Goal: Transaction & Acquisition: Purchase product/service

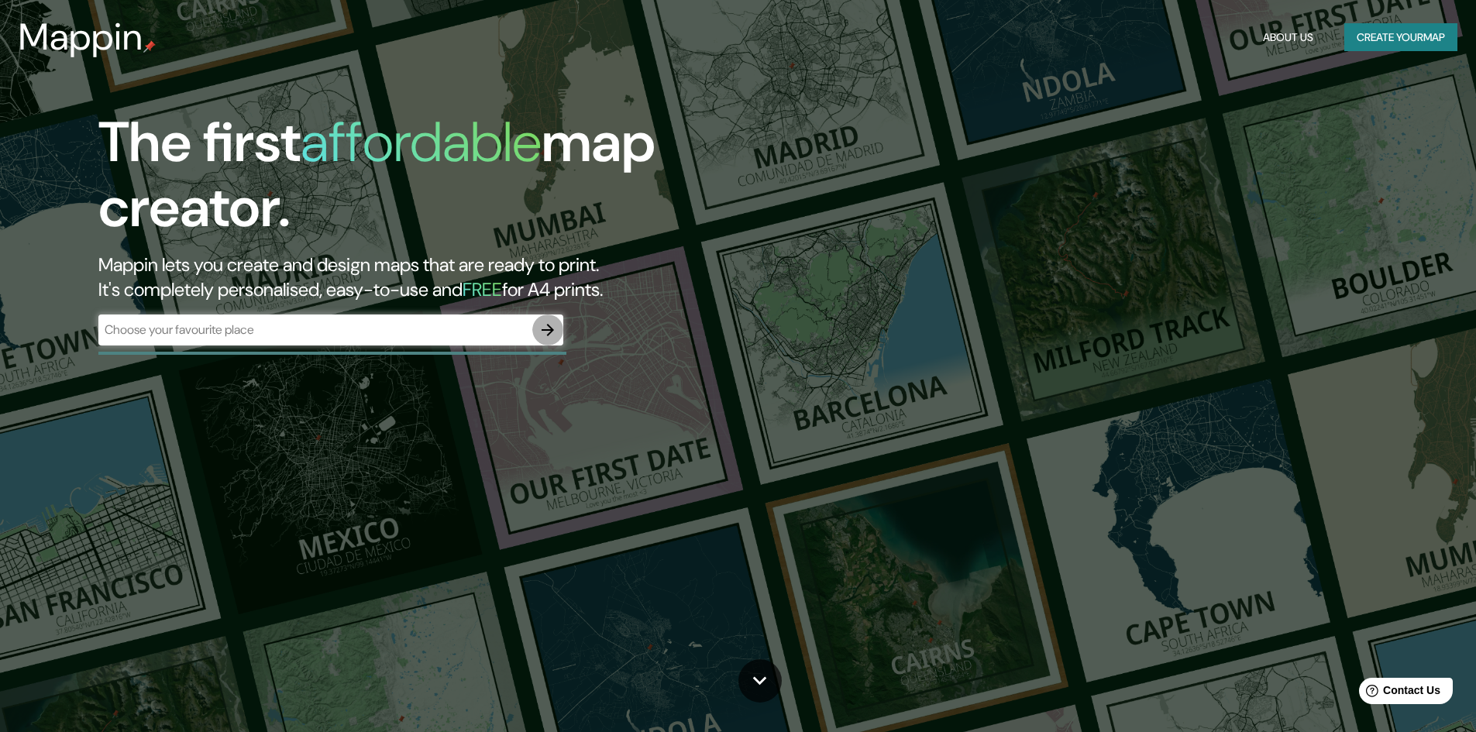
click at [546, 332] on icon "button" at bounding box center [548, 330] width 19 height 19
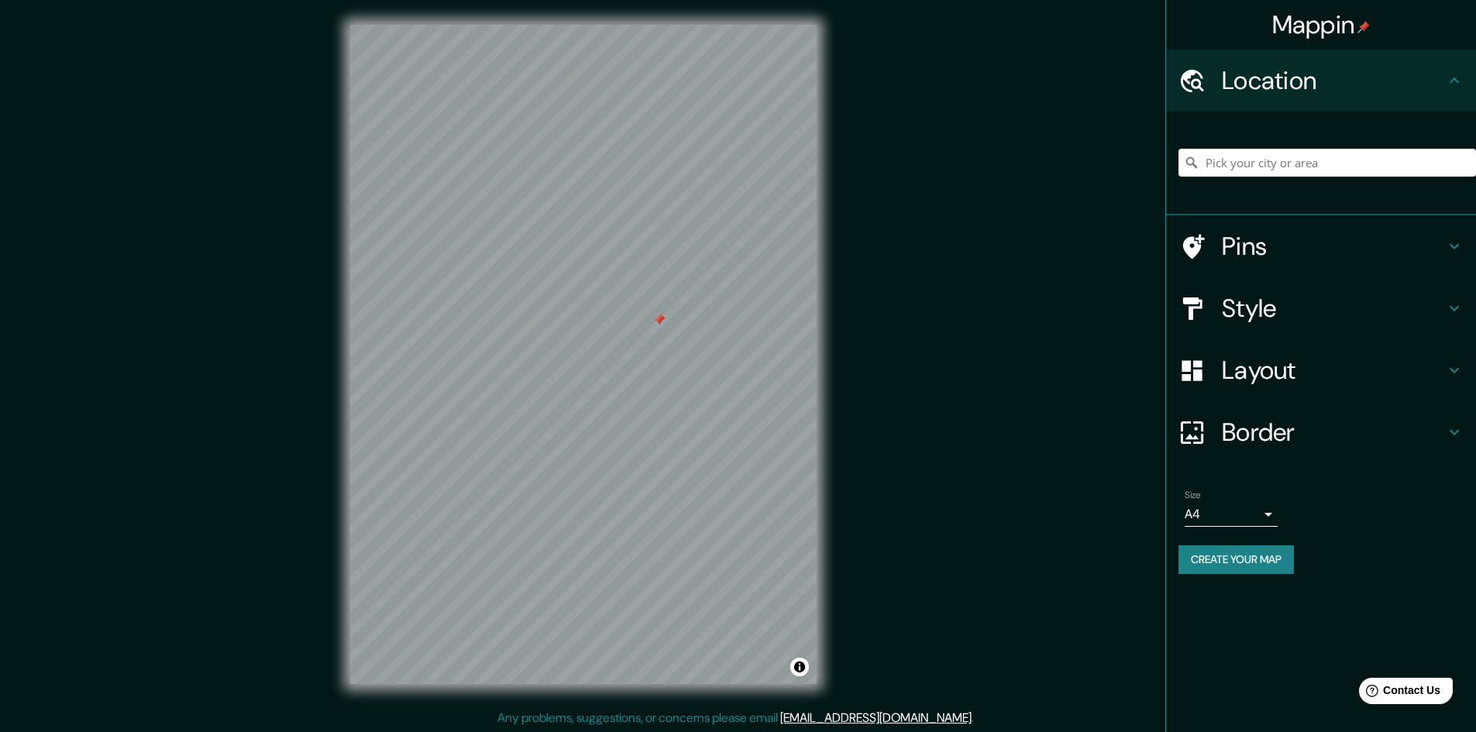
drag, startPoint x: 660, startPoint y: 320, endPoint x: 640, endPoint y: 336, distance: 25.3
click at [653, 326] on div at bounding box center [659, 320] width 12 height 12
click at [1232, 161] on input "Pick your city or area" at bounding box center [1328, 163] width 298 height 28
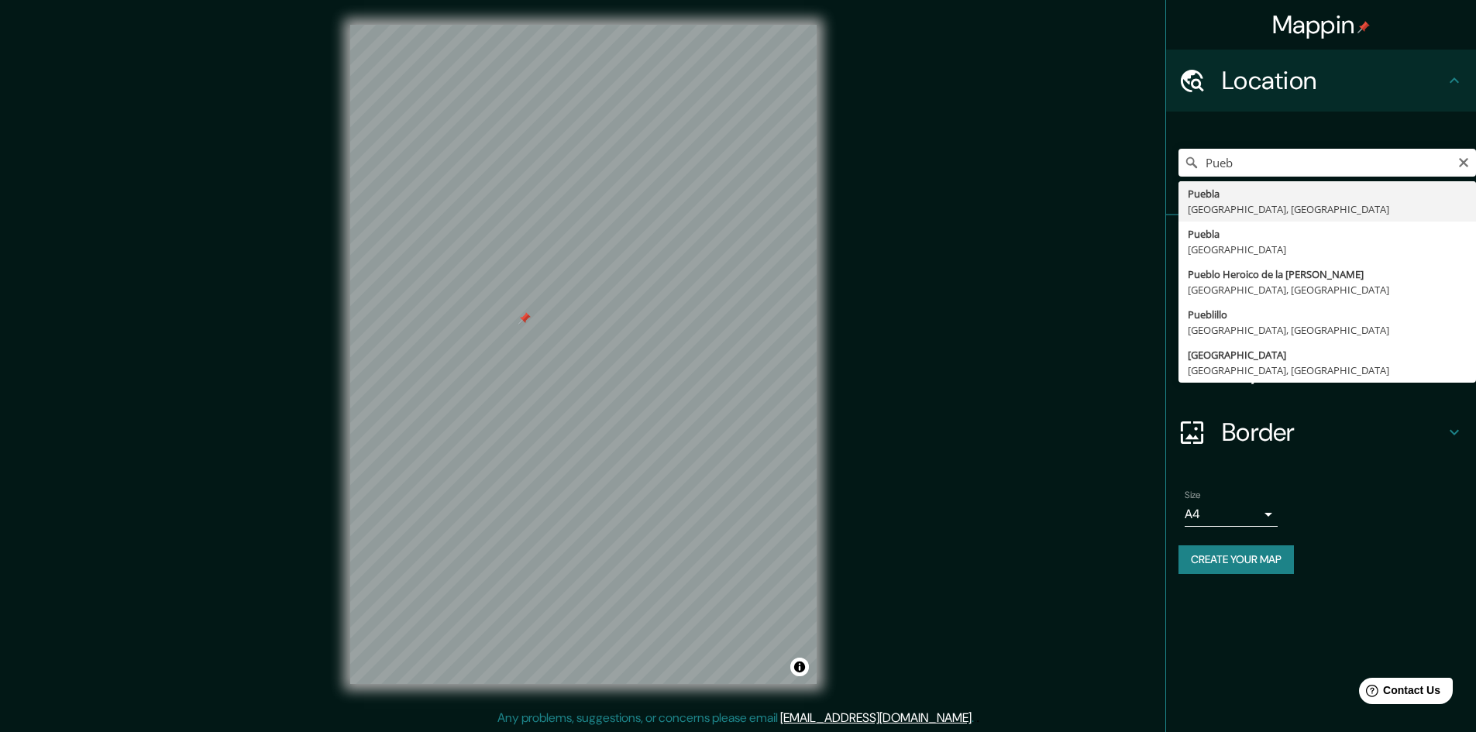
type input "Puebla, Puebla, México"
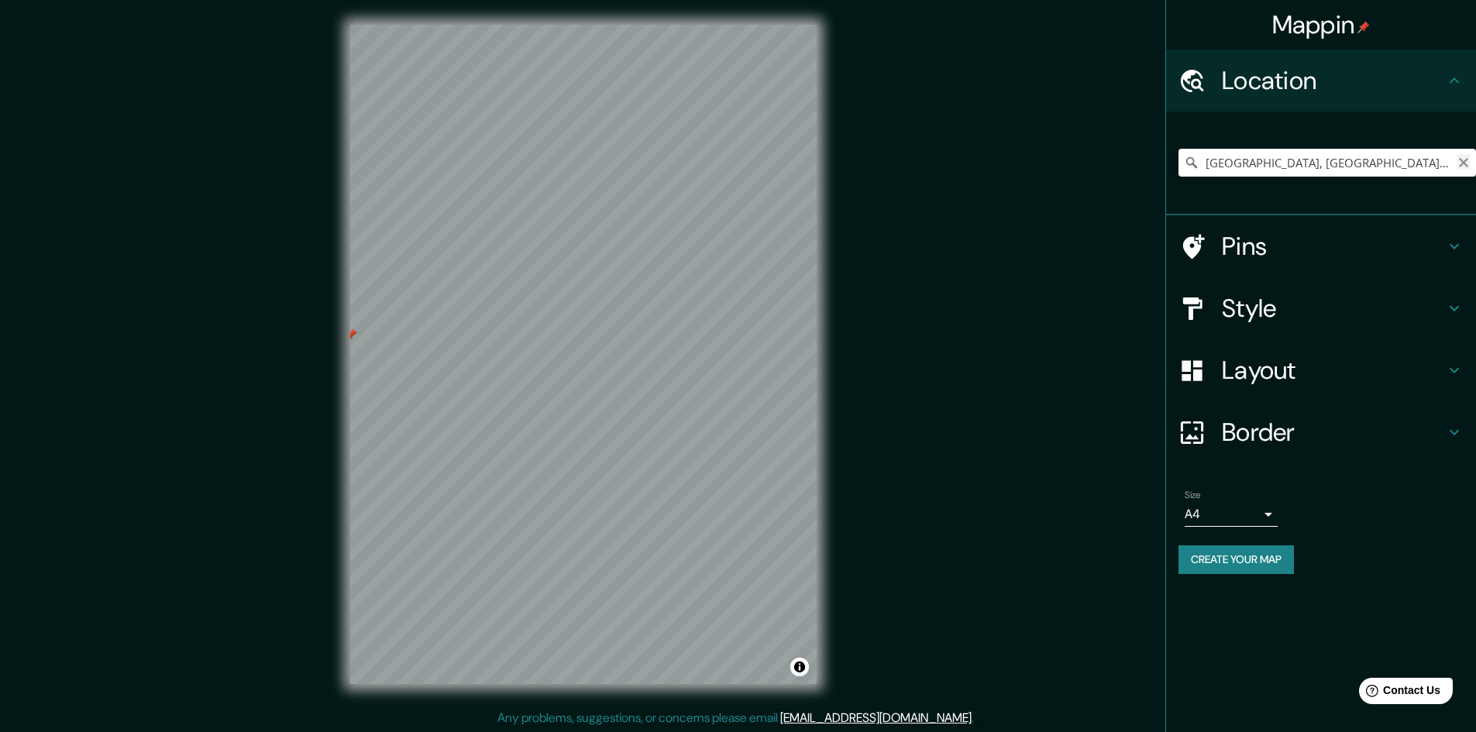
click at [1466, 167] on icon "Clear" at bounding box center [1464, 163] width 12 height 12
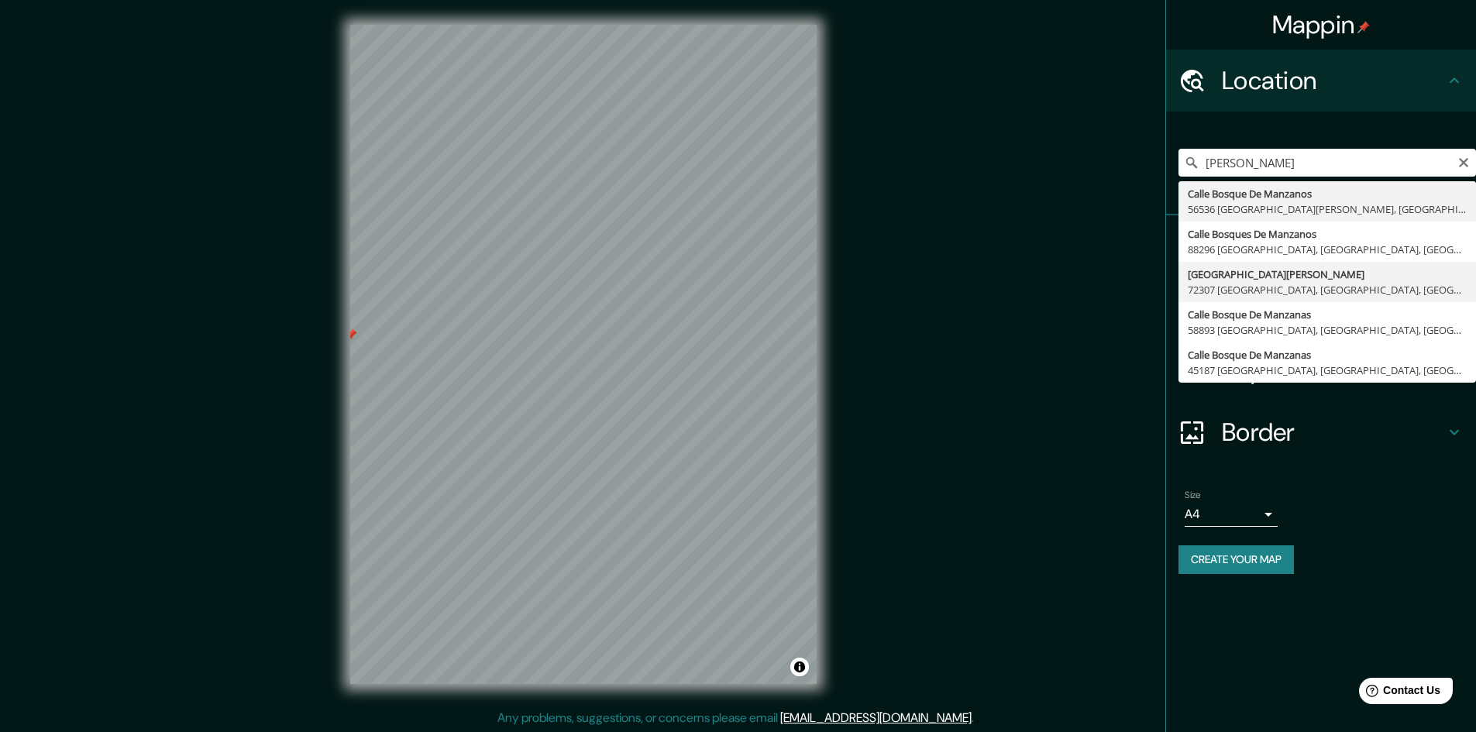
type input "Avenida Bosques De Manzanilla, 72307 Puebla, Puebla, México"
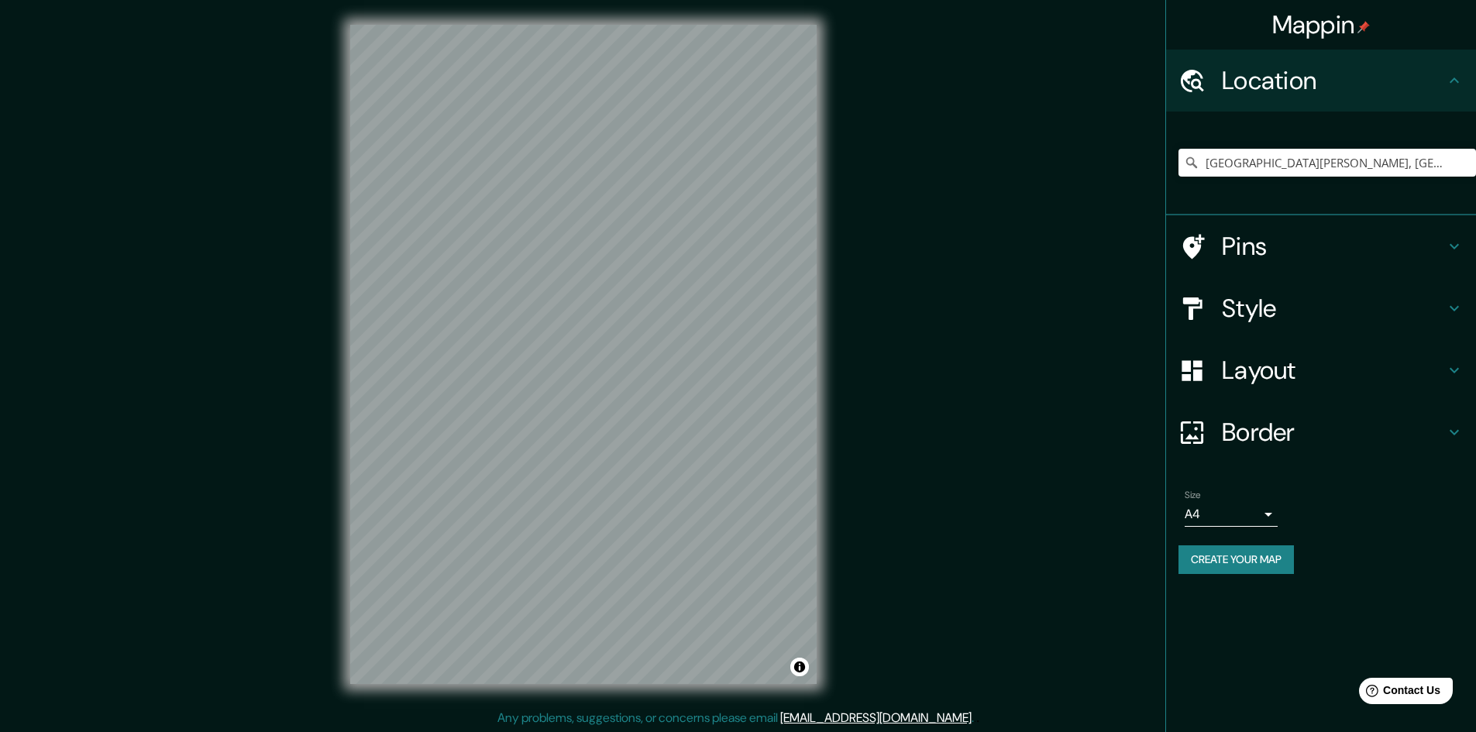
click at [1197, 427] on icon at bounding box center [1192, 432] width 27 height 27
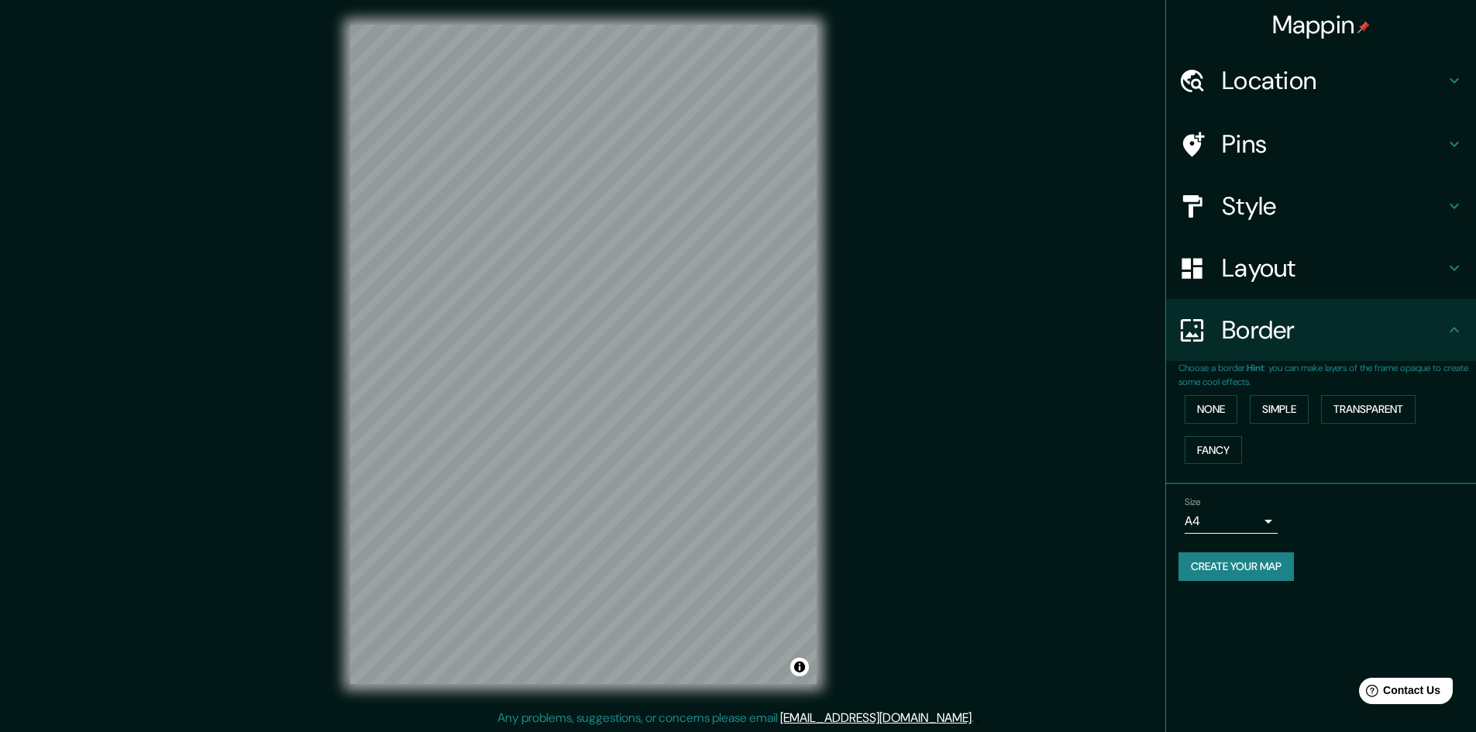
click at [1323, 81] on h4 "Location" at bounding box center [1333, 80] width 223 height 31
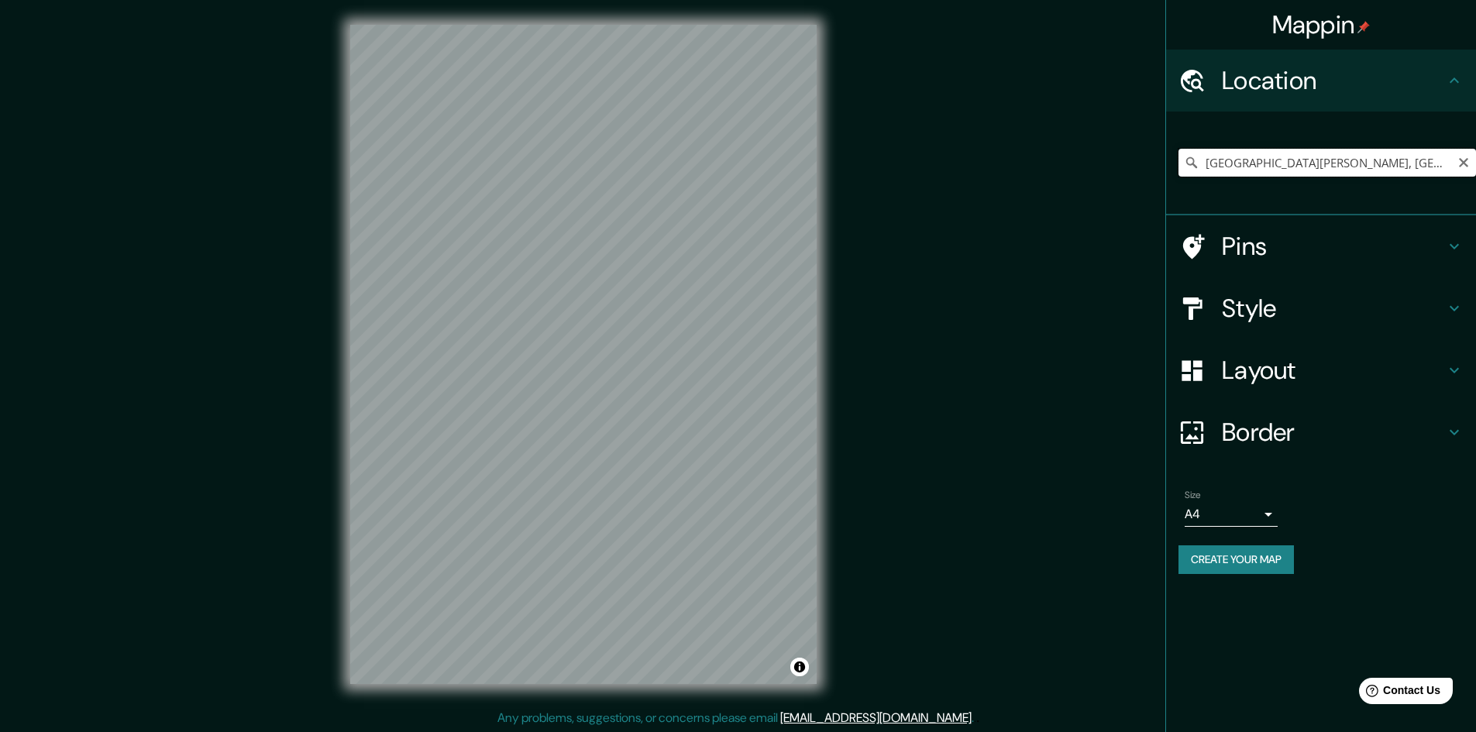
click at [1422, 159] on input "Avenida Bosques De Manzanilla, 72307 Puebla, Puebla, México" at bounding box center [1328, 163] width 298 height 28
click at [1459, 166] on icon "Clear" at bounding box center [1464, 163] width 12 height 12
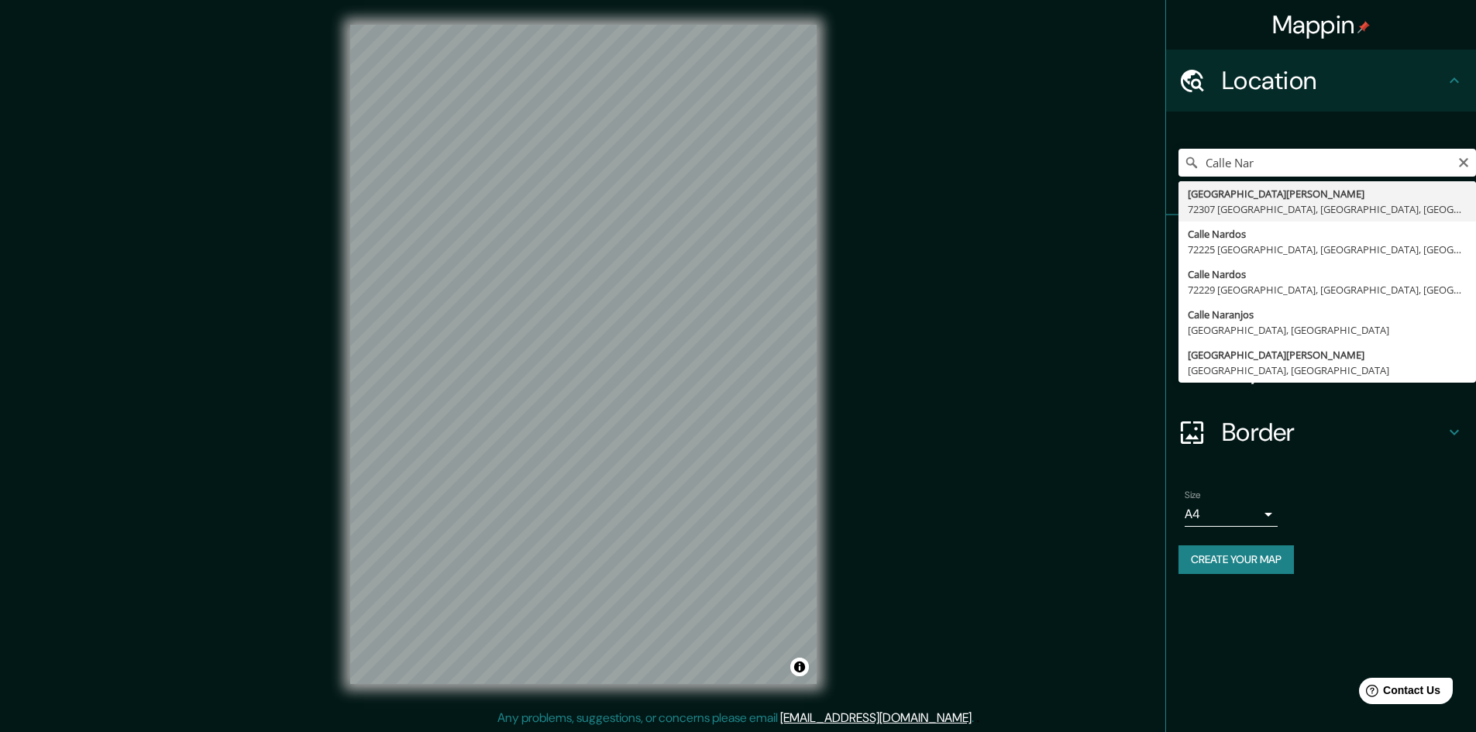
type input "Calle Naranjo, 72307 Puebla, Puebla, México"
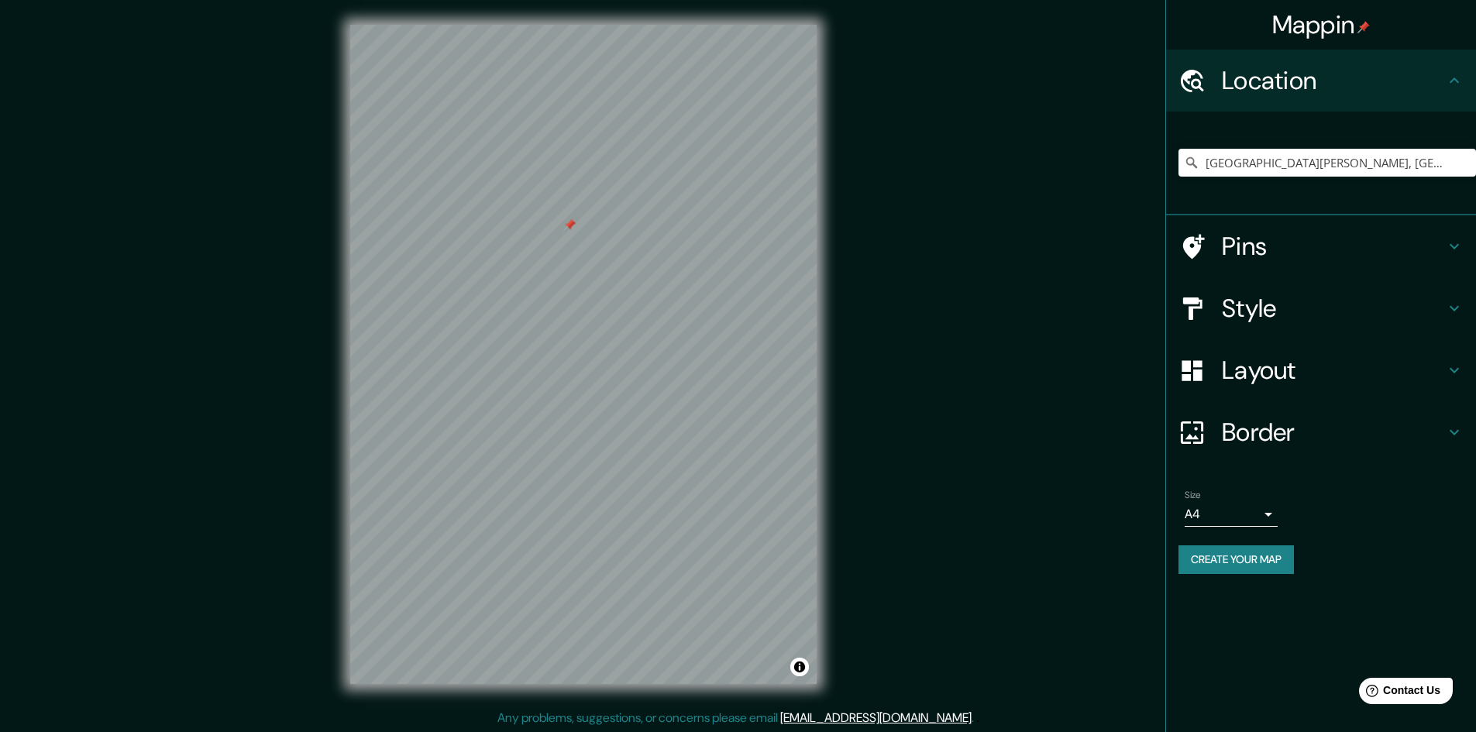
drag, startPoint x: 567, startPoint y: 221, endPoint x: 576, endPoint y: 232, distance: 14.3
click at [576, 231] on div at bounding box center [569, 225] width 12 height 12
click at [1243, 432] on h4 "Border" at bounding box center [1333, 432] width 223 height 31
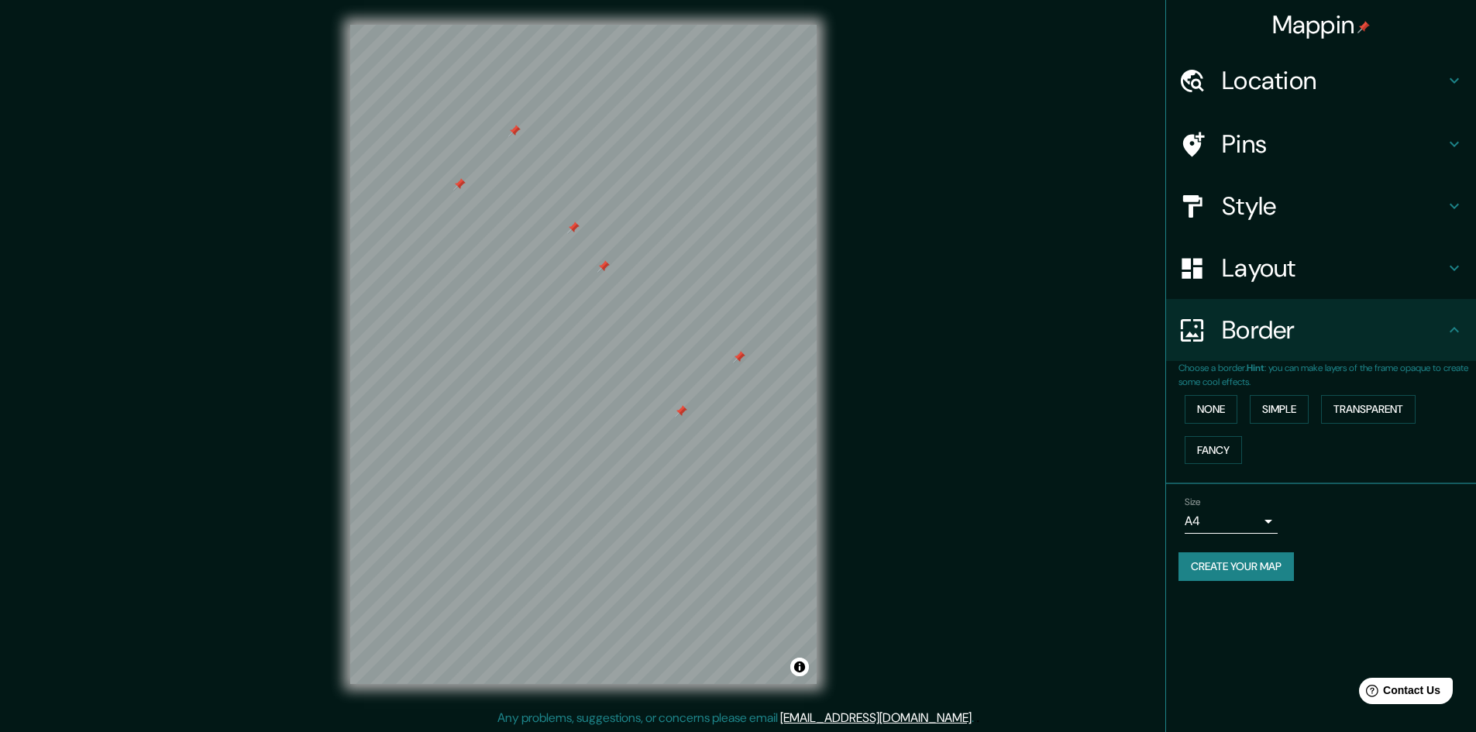
click at [1426, 329] on h4 "Border" at bounding box center [1333, 330] width 223 height 31
click at [1412, 289] on div "Layout" at bounding box center [1321, 268] width 310 height 62
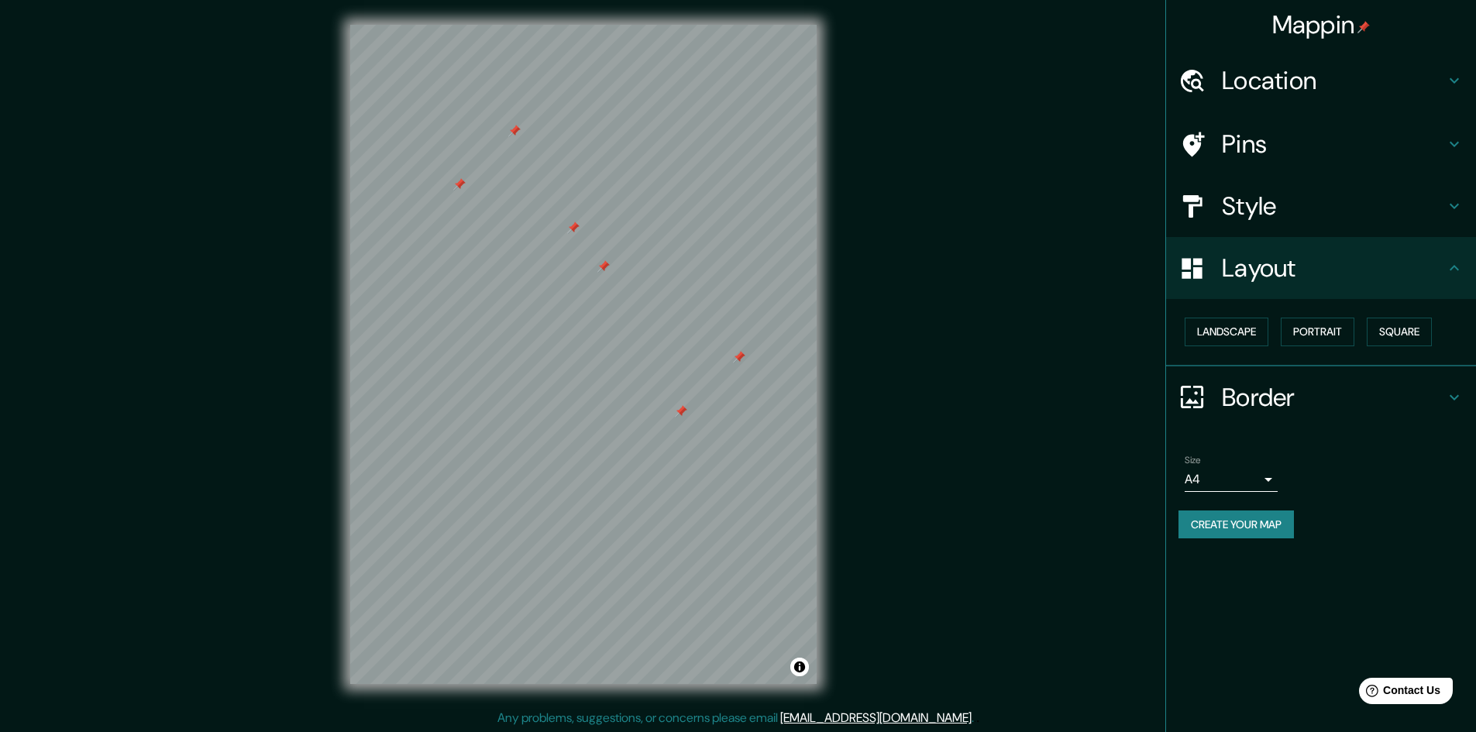
click at [1412, 205] on h4 "Style" at bounding box center [1333, 206] width 223 height 31
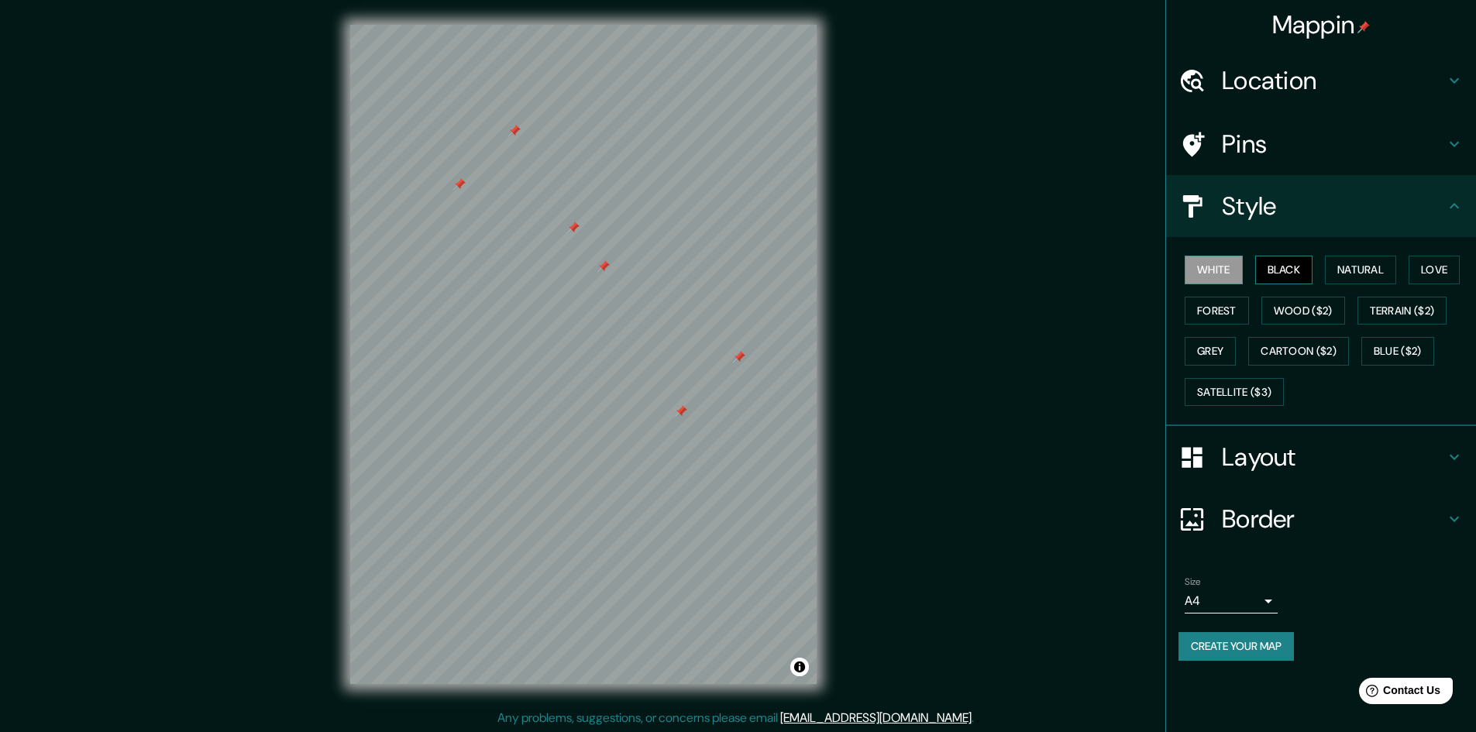
click at [1293, 269] on button "Black" at bounding box center [1285, 270] width 58 height 29
click at [1342, 270] on button "Natural" at bounding box center [1360, 270] width 71 height 29
click at [1440, 267] on button "Love" at bounding box center [1434, 270] width 51 height 29
click at [1229, 319] on button "Forest" at bounding box center [1217, 311] width 64 height 29
click at [1289, 315] on button "Wood ($2)" at bounding box center [1304, 311] width 84 height 29
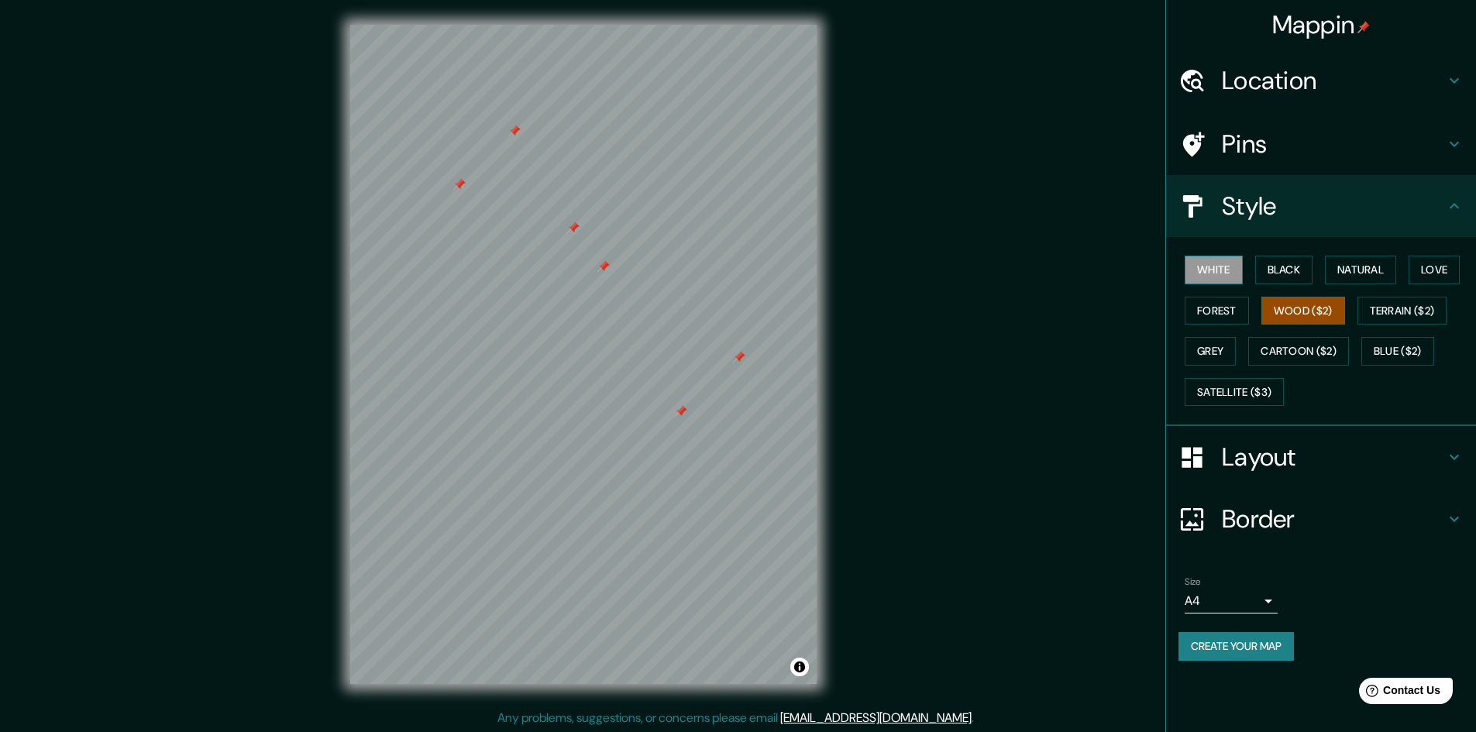
click at [1225, 283] on button "White" at bounding box center [1214, 270] width 58 height 29
click at [1239, 146] on h4 "Pins" at bounding box center [1333, 144] width 223 height 31
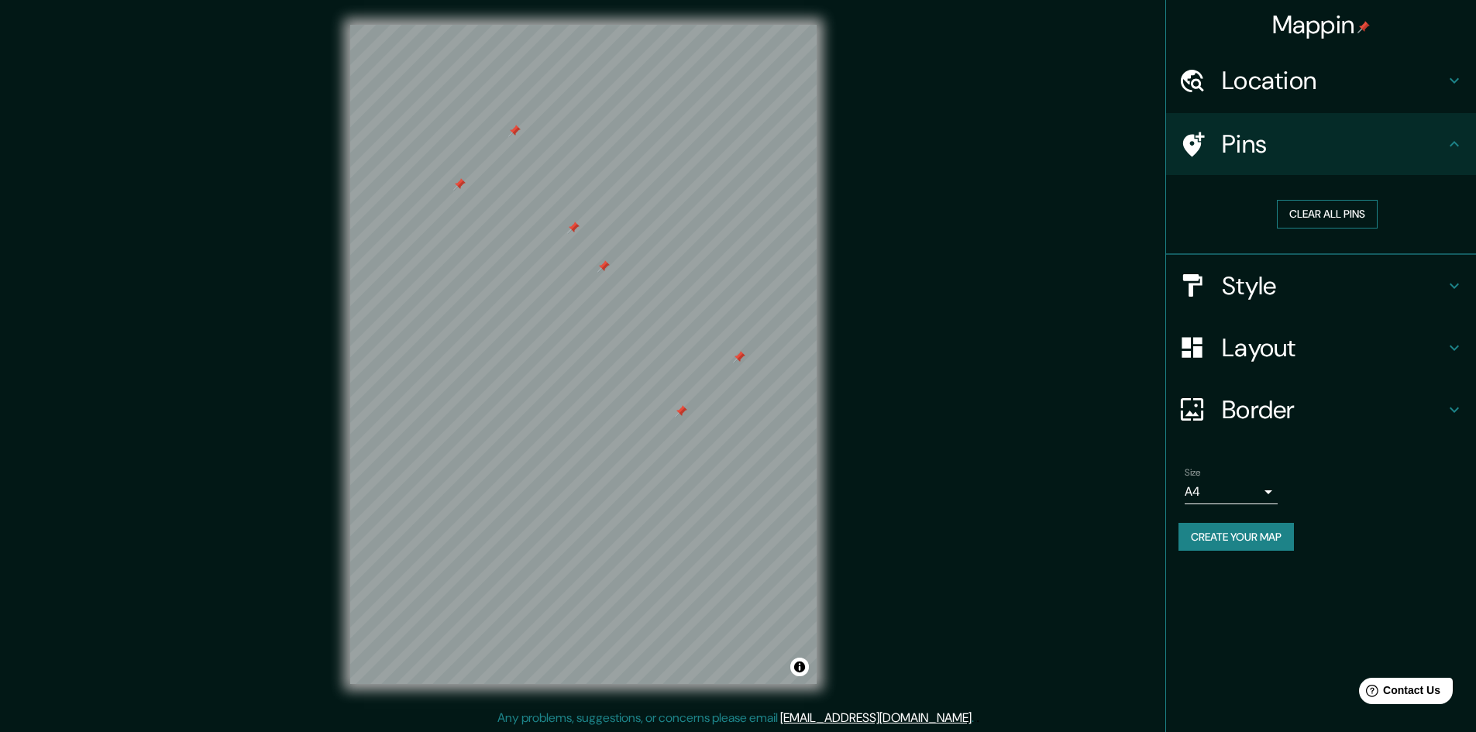
click at [1321, 216] on button "Clear all pins" at bounding box center [1327, 214] width 101 height 29
click at [1233, 528] on button "Create your map" at bounding box center [1236, 537] width 115 height 29
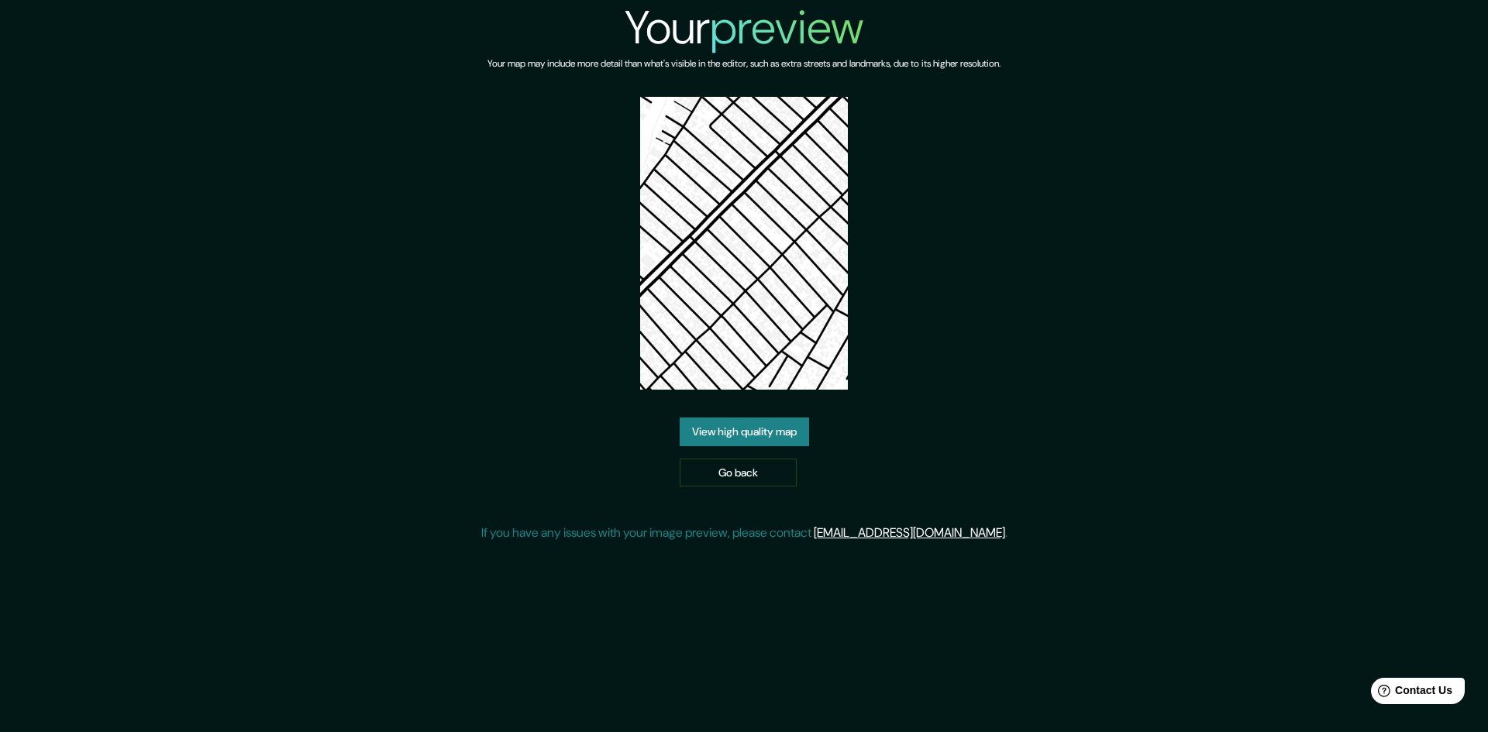
click at [728, 433] on link "View high quality map" at bounding box center [744, 432] width 129 height 29
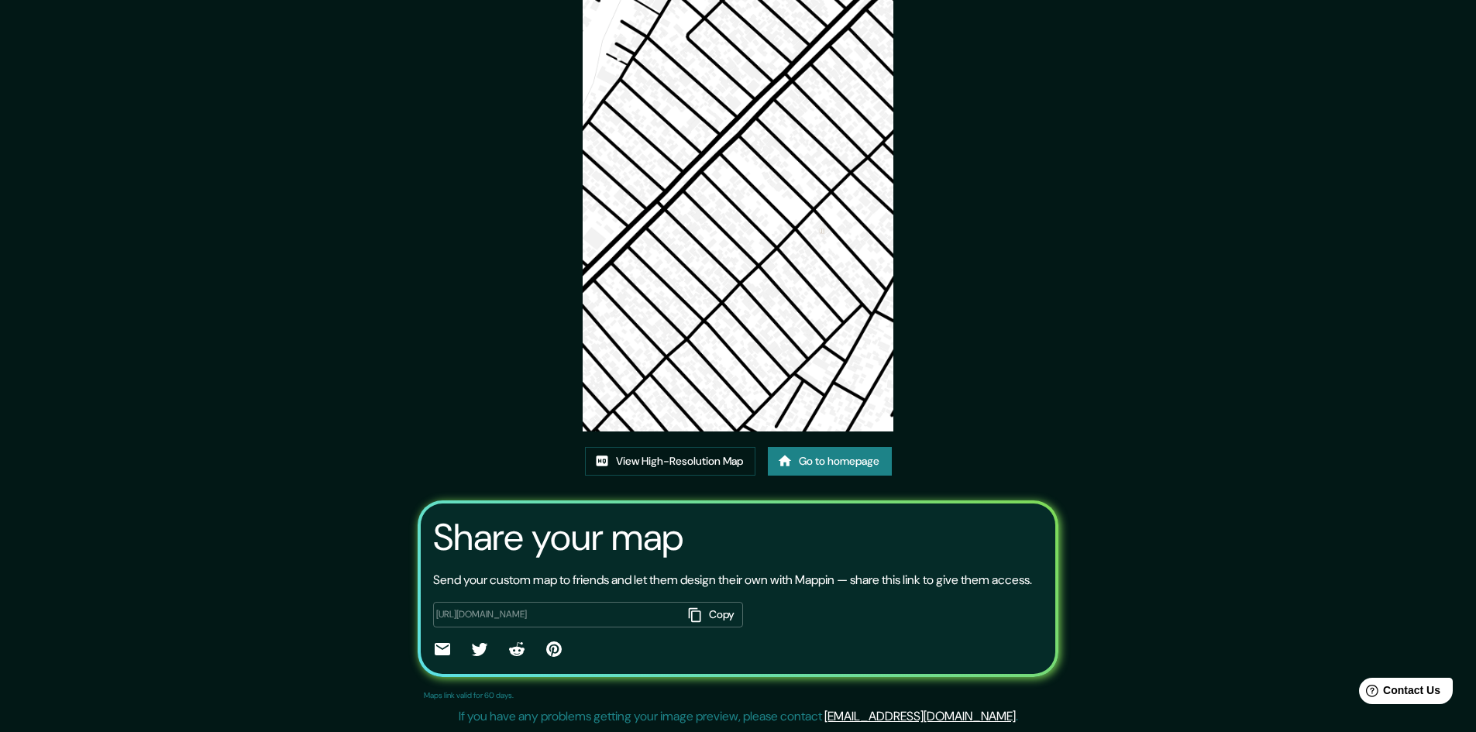
scroll to position [95, 0]
click at [677, 447] on link "View High-Resolution Map" at bounding box center [670, 461] width 171 height 29
click at [715, 619] on button "Copy" at bounding box center [713, 615] width 60 height 26
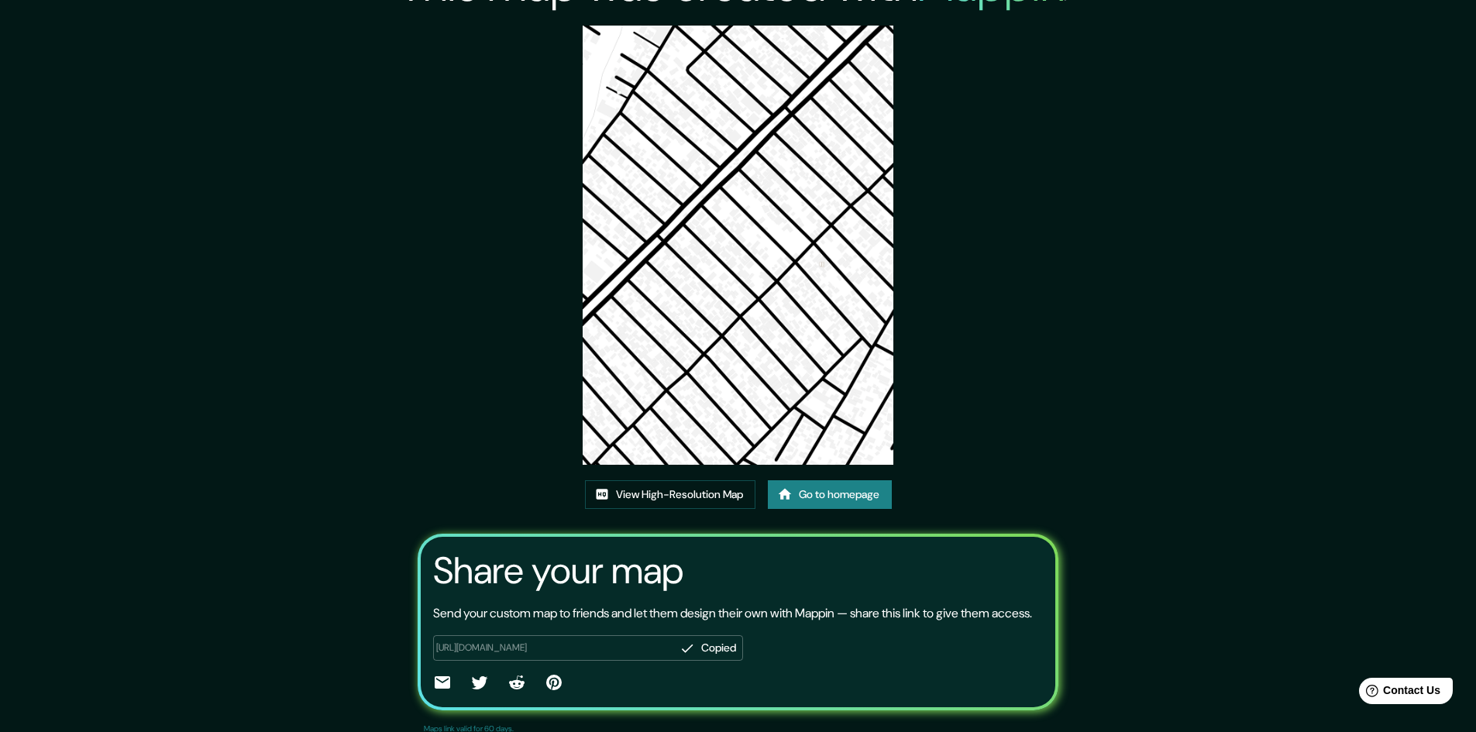
scroll to position [0, 0]
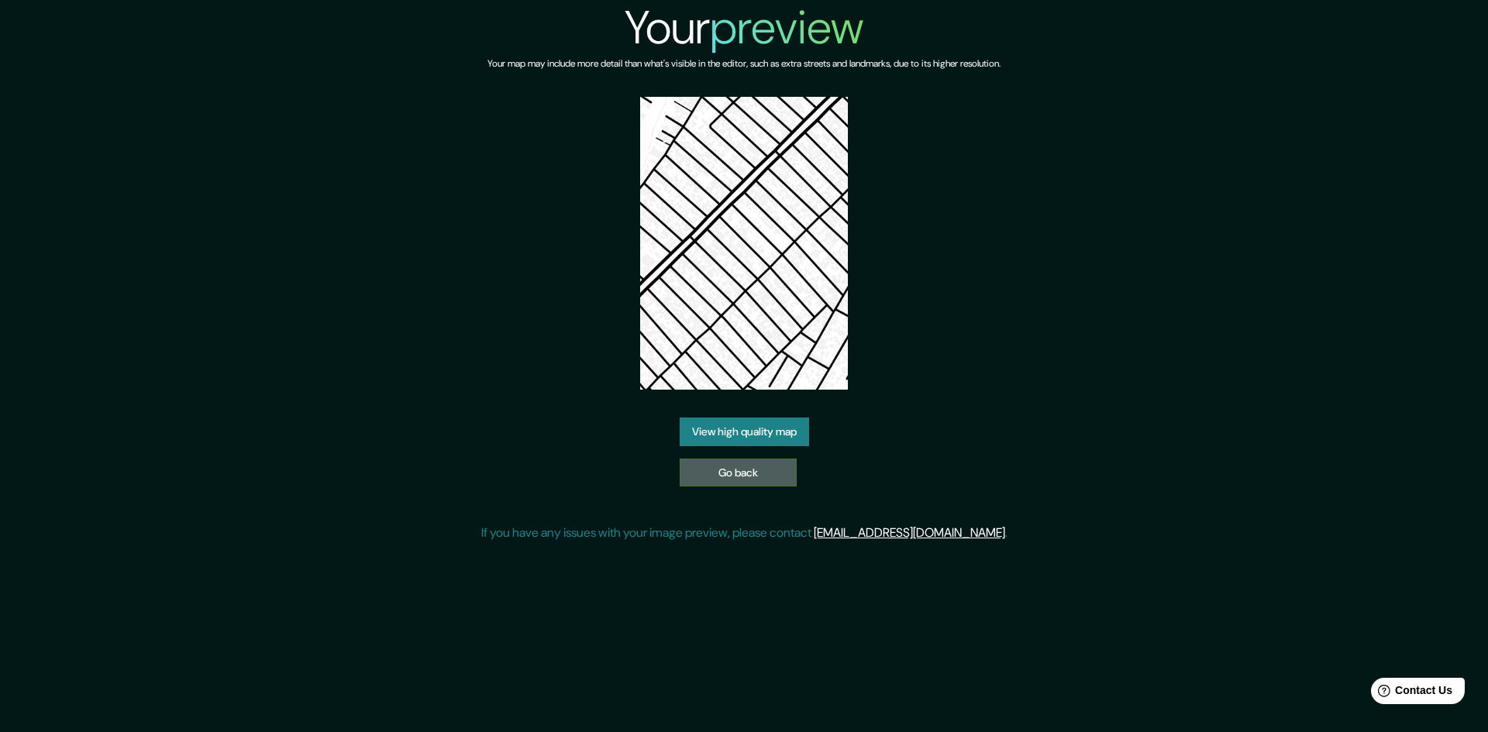
click at [746, 476] on link "Go back" at bounding box center [738, 473] width 117 height 29
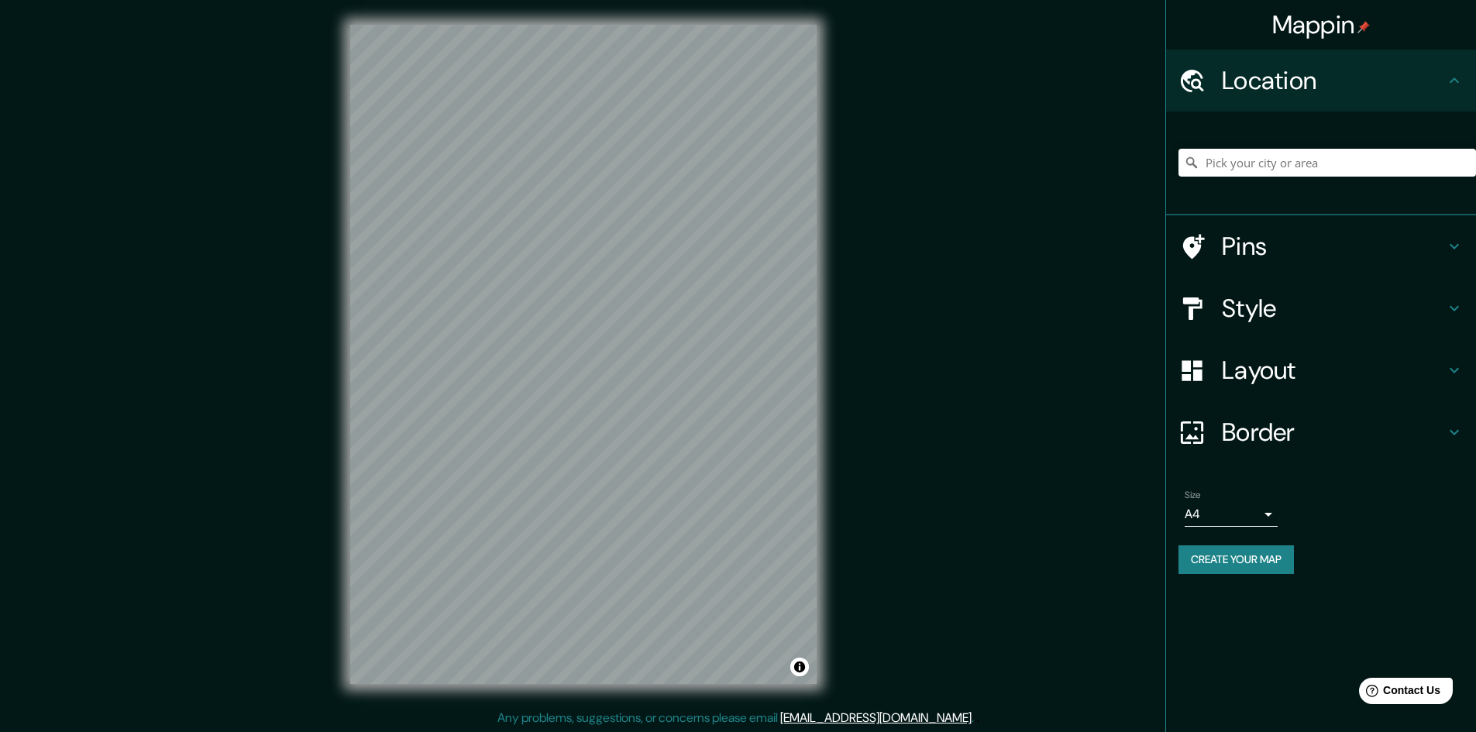
click at [1275, 514] on body "Mappin Location Pins Style Layout Border Choose a border. Hint : you can make l…" at bounding box center [738, 366] width 1476 height 732
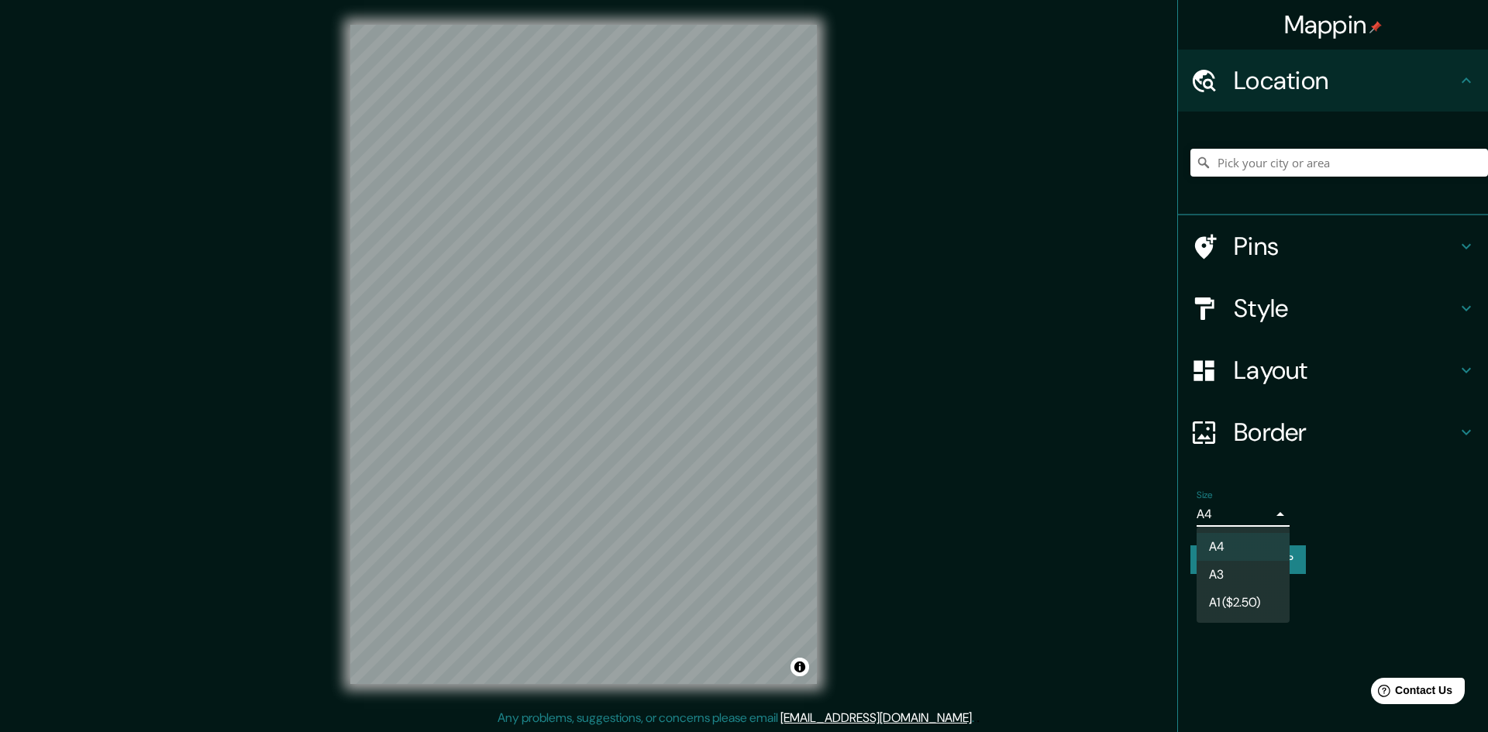
click at [1275, 514] on div at bounding box center [744, 366] width 1488 height 732
